Goal: Task Accomplishment & Management: Complete application form

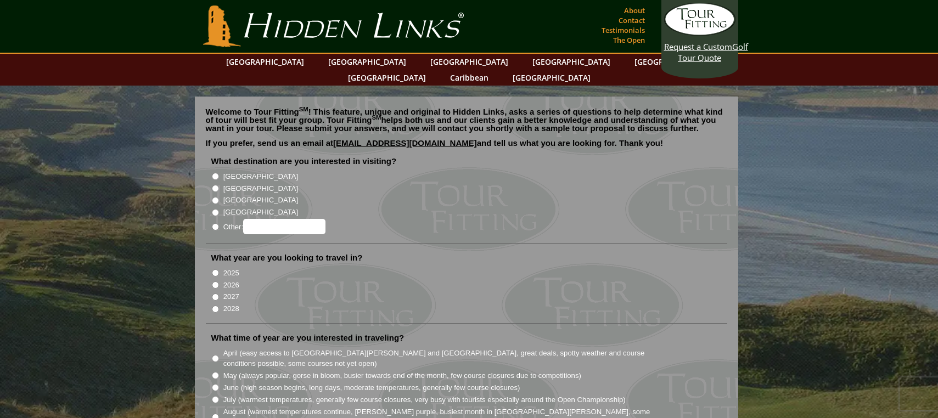
click at [232, 183] on label "[GEOGRAPHIC_DATA]" at bounding box center [260, 188] width 75 height 11
click at [219, 185] on input "[GEOGRAPHIC_DATA]" at bounding box center [215, 188] width 7 height 7
radio input "true"
click at [227, 292] on label "2027" at bounding box center [231, 297] width 16 height 11
click at [219, 294] on input "2027" at bounding box center [215, 297] width 7 height 7
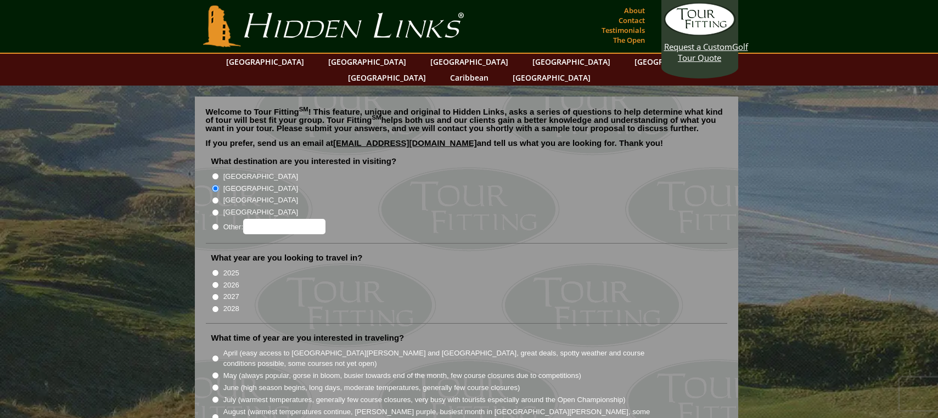
radio input "true"
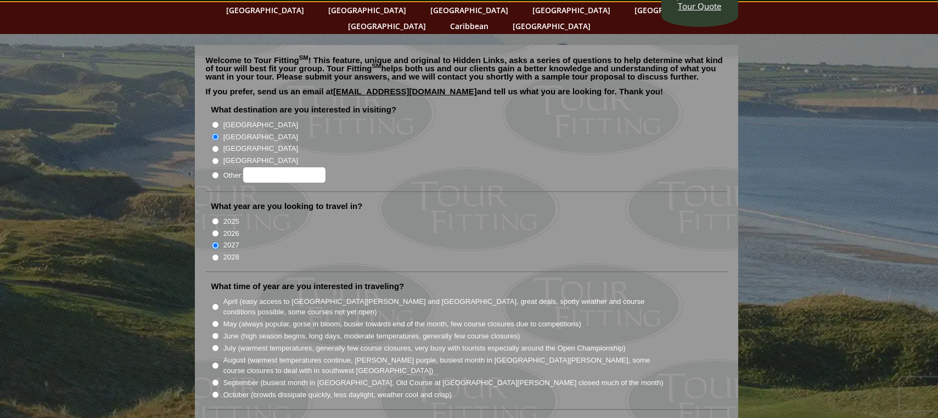
scroll to position [82, 0]
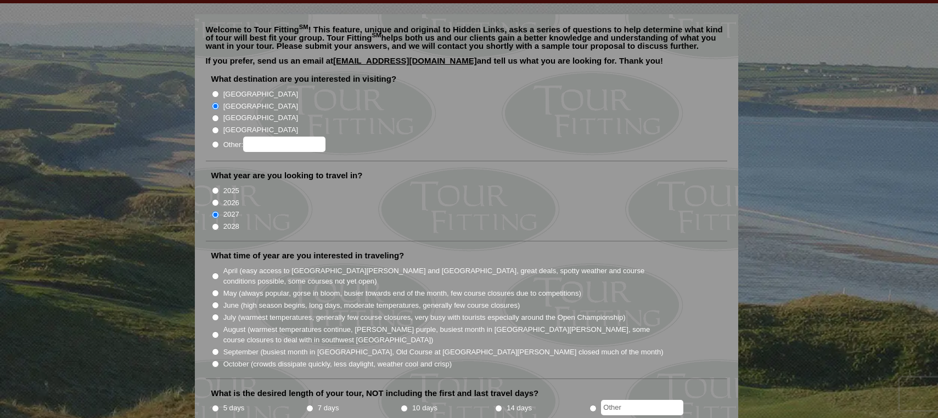
click at [269, 325] on label "August (warmest temperatures continue, [PERSON_NAME] purple, busiest month in […" at bounding box center [443, 335] width 441 height 21
click at [219, 332] on input "August (warmest temperatures continue, [PERSON_NAME] purple, busiest month in […" at bounding box center [215, 335] width 7 height 7
radio input "true"
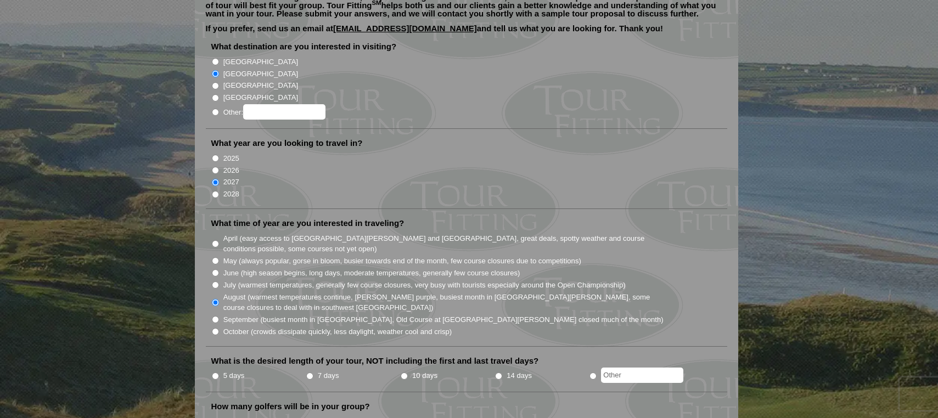
scroll to position [115, 0]
radio input "true"
click at [643, 367] on input "text" at bounding box center [642, 374] width 82 height 15
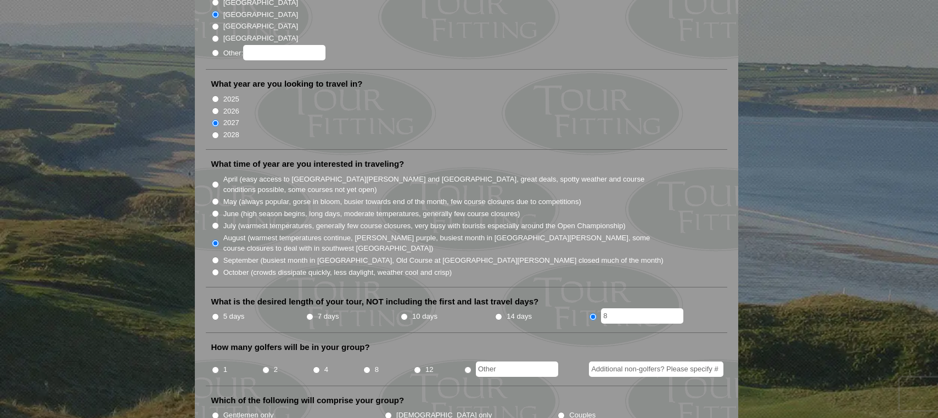
scroll to position [176, 0]
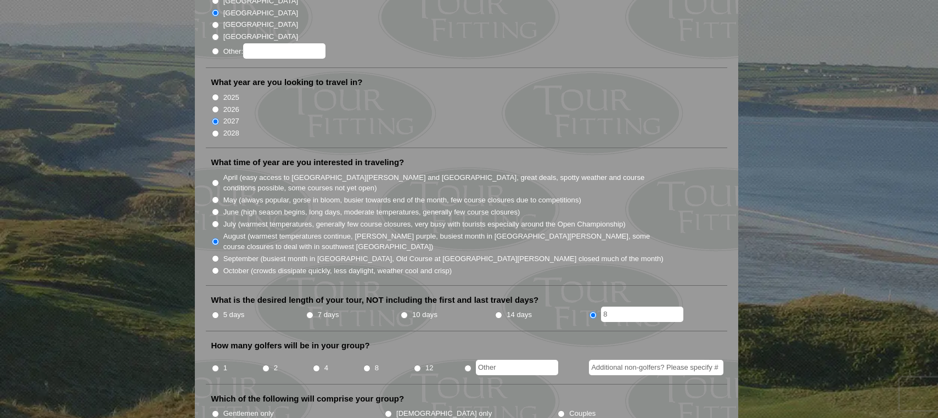
type input "8"
click at [318, 365] on input "4" at bounding box center [316, 368] width 7 height 7
radio input "true"
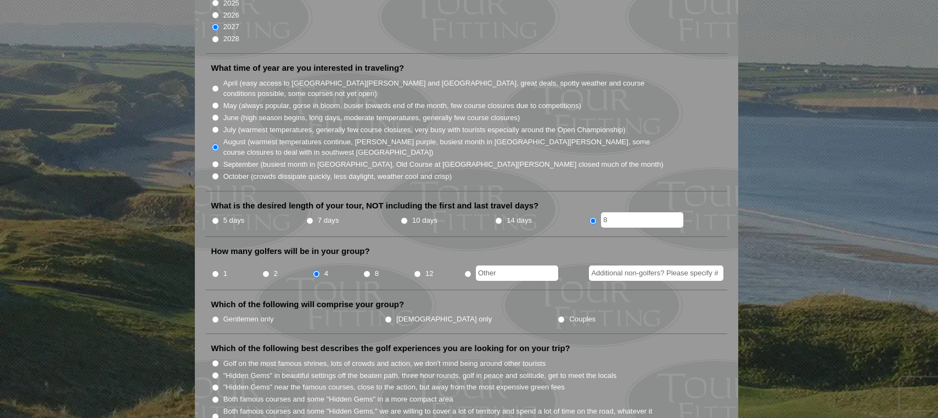
scroll to position [271, 0]
click at [245, 313] on label "Gentlemen only" at bounding box center [248, 318] width 51 height 11
click at [219, 315] on input "Gentlemen only" at bounding box center [215, 318] width 7 height 7
radio input "true"
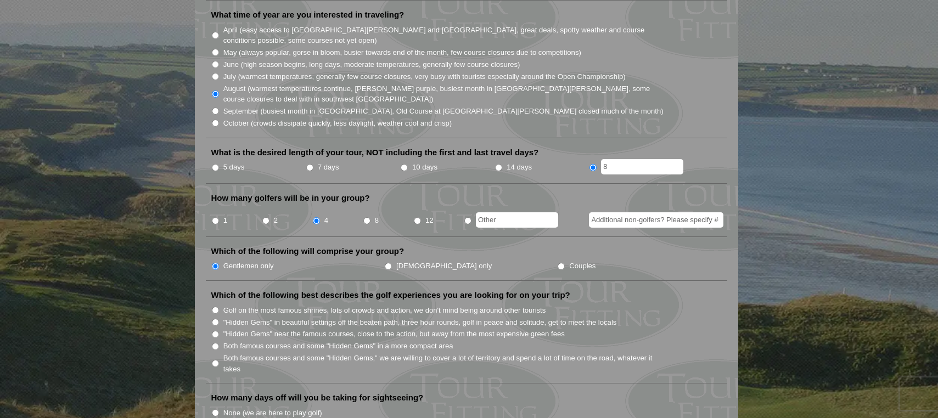
scroll to position [325, 0]
click at [290, 328] on label ""Hidden Gems" near the famous courses, close to the action, but away from the m…" at bounding box center [394, 333] width 342 height 11
click at [219, 330] on input ""Hidden Gems" near the famous courses, close to the action, but away from the m…" at bounding box center [215, 333] width 7 height 7
radio input "true"
click at [286, 340] on label "Both famous courses and some "Hidden Gems" in a more compact area" at bounding box center [338, 345] width 230 height 11
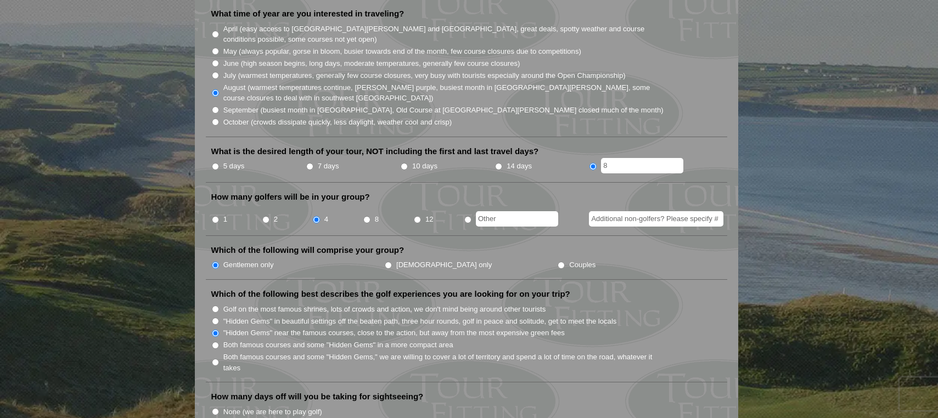
click at [219, 342] on input "Both famous courses and some "Hidden Gems" in a more compact area" at bounding box center [215, 345] width 7 height 7
radio input "true"
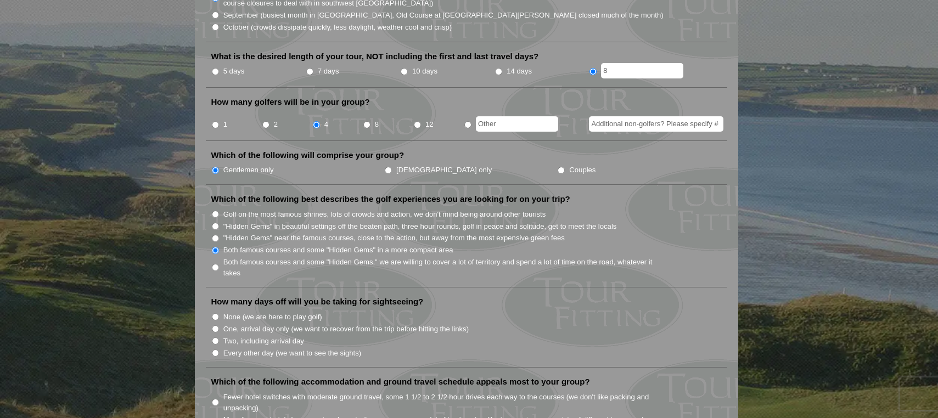
scroll to position [417, 0]
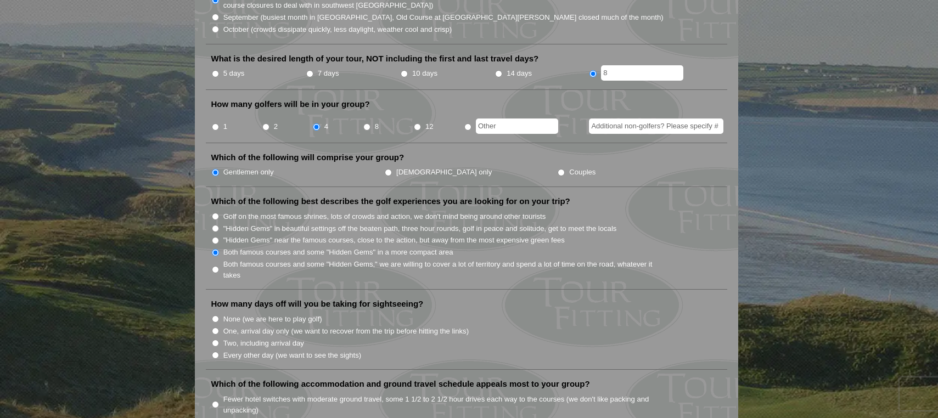
click at [269, 314] on label "None (we are here to play golf)" at bounding box center [272, 319] width 99 height 11
click at [219, 316] on input "None (we are here to play golf)" at bounding box center [215, 319] width 7 height 7
radio input "true"
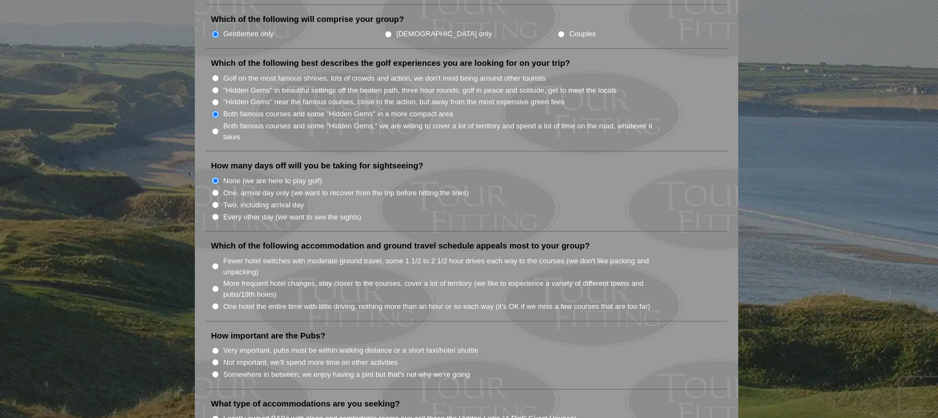
scroll to position [549, 0]
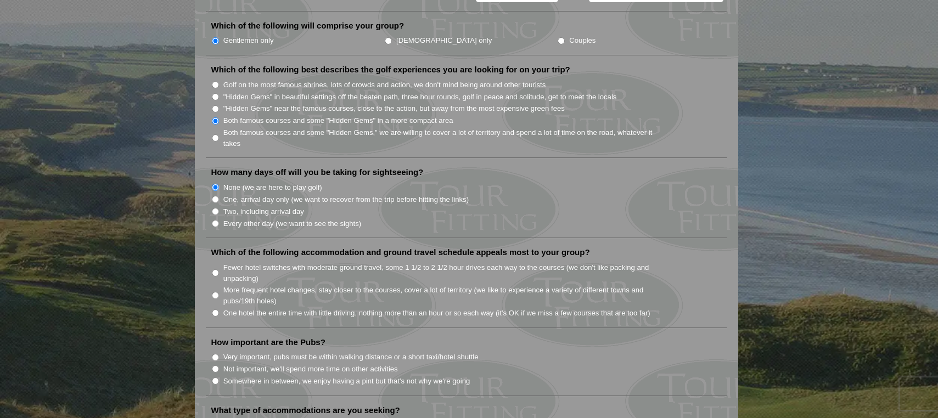
click at [298, 285] on label "More frequent hotel changes, stay closer to the courses, cover a lot of territo…" at bounding box center [443, 295] width 441 height 21
click at [219, 292] on input "More frequent hotel changes, stay closer to the courses, cover a lot of territo…" at bounding box center [215, 295] width 7 height 7
radio input "true"
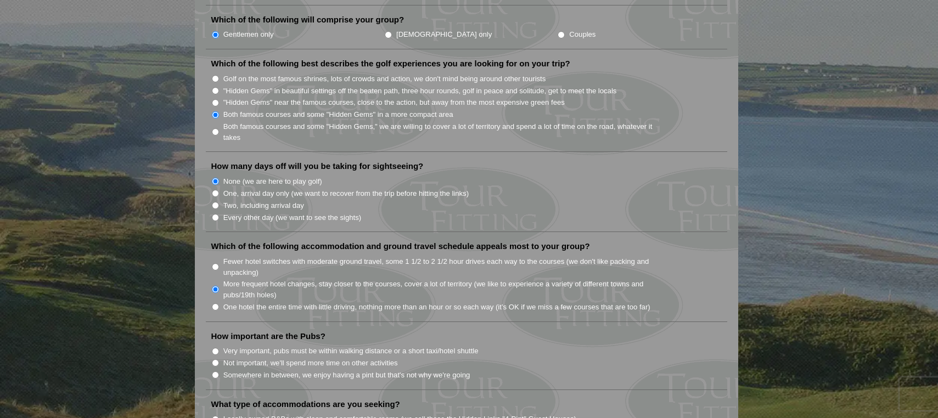
scroll to position [558, 0]
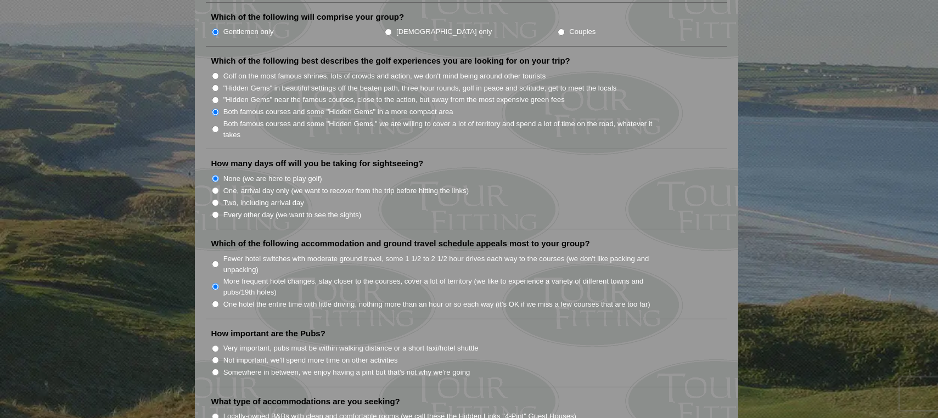
click at [373, 367] on label "Somewhere in between, we enjoy having a pint but that's not why we're going" at bounding box center [346, 372] width 247 height 11
click at [219, 369] on input "Somewhere in between, we enjoy having a pint but that's not why we're going" at bounding box center [215, 372] width 7 height 7
radio input "true"
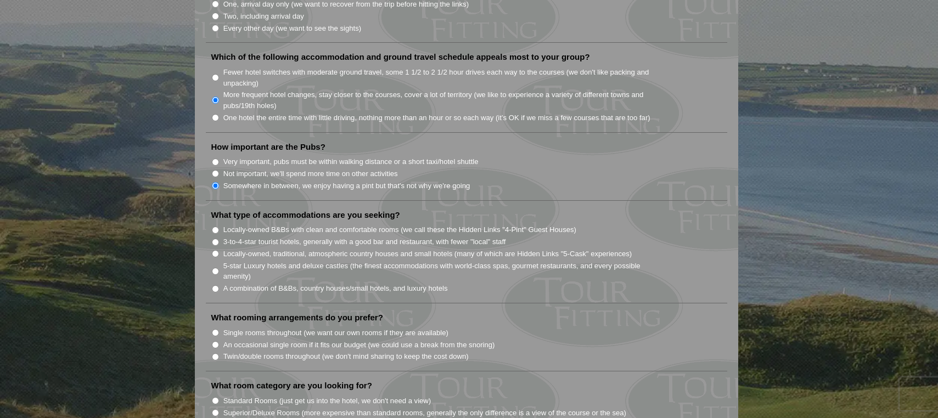
scroll to position [825, 0]
